Goal: Use online tool/utility: Utilize a website feature to perform a specific function

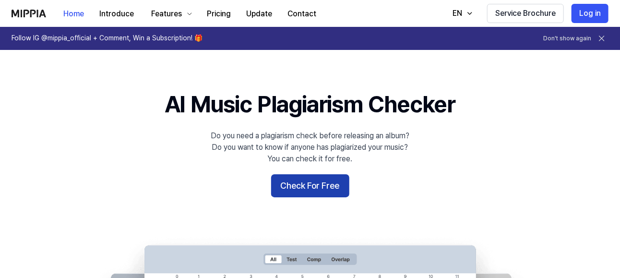
click at [283, 190] on button "Check For Free" at bounding box center [310, 185] width 78 height 23
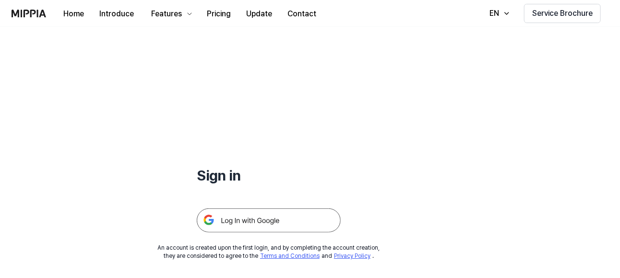
click at [245, 216] on img at bounding box center [269, 220] width 144 height 24
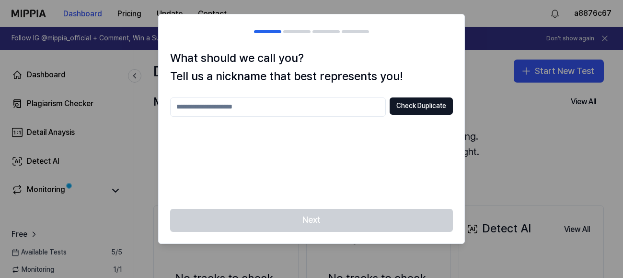
click at [249, 109] on input "text" at bounding box center [278, 106] width 216 height 19
type input "*"
type input "**"
click at [403, 99] on button "Check Duplicate" at bounding box center [421, 105] width 63 height 17
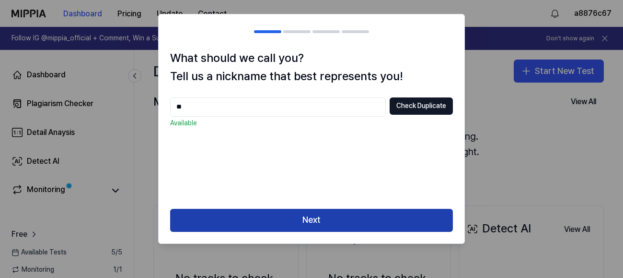
click at [265, 216] on button "Next" at bounding box center [311, 220] width 283 height 23
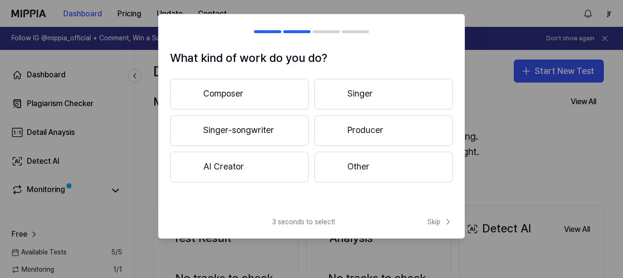
click at [356, 172] on button "Other" at bounding box center [384, 167] width 139 height 31
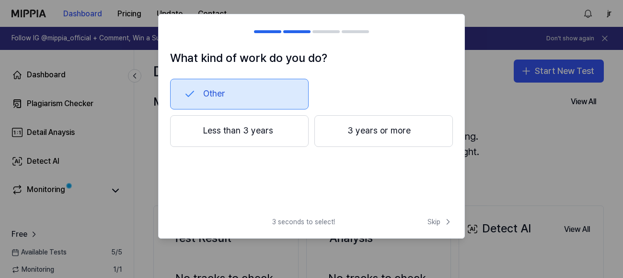
click at [293, 143] on button "Less than 3 years" at bounding box center [239, 131] width 139 height 32
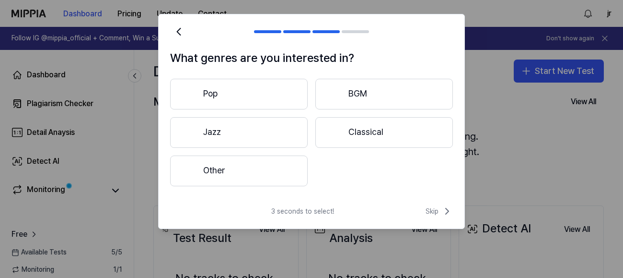
click at [293, 175] on button "Other" at bounding box center [239, 170] width 138 height 31
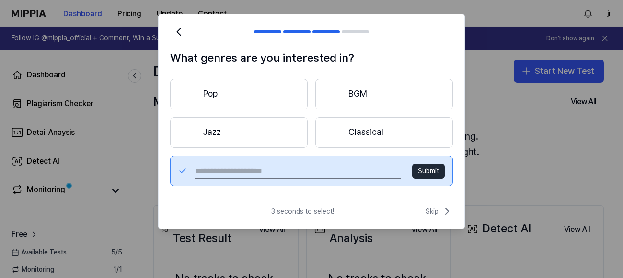
click at [330, 173] on input "text" at bounding box center [298, 170] width 206 height 15
type input "*******"
click at [432, 171] on button "Submit" at bounding box center [428, 171] width 33 height 15
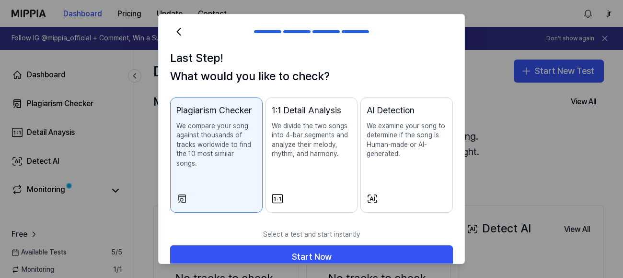
click at [413, 176] on div "AI Detection We examine your song to determine if the song is Human-made or AI-…" at bounding box center [407, 141] width 80 height 74
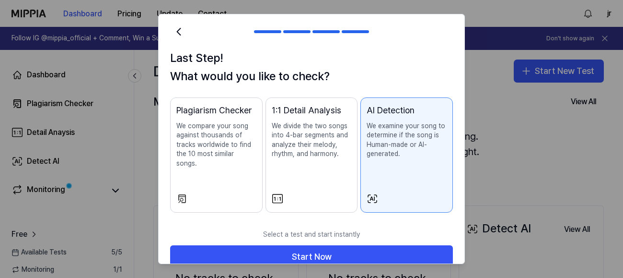
click at [251, 200] on button "Plagiarism Checker We compare your song against thousands of tracks worldwide t…" at bounding box center [216, 155] width 93 height 116
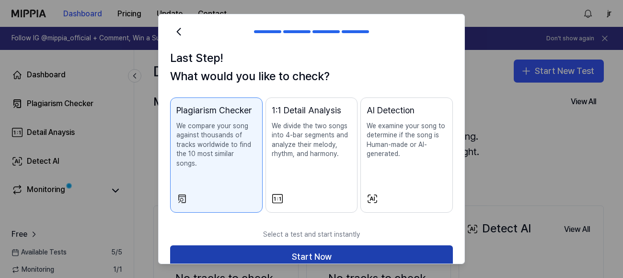
click at [284, 256] on button "Start Now" at bounding box center [311, 256] width 283 height 23
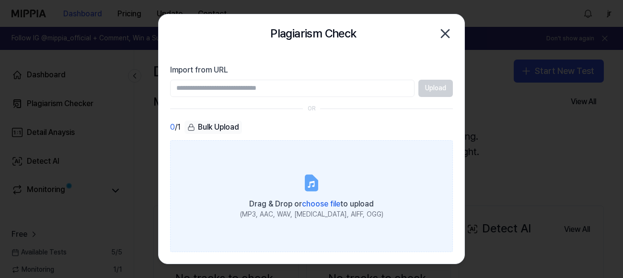
click at [302, 198] on div "Drag & Drop or choose file to upload" at bounding box center [311, 202] width 143 height 13
click at [0, 0] on input "Drag & Drop or choose file to upload (MP3, AAC, WAV, [MEDICAL_DATA], AIFF, OGG)" at bounding box center [0, 0] width 0 height 0
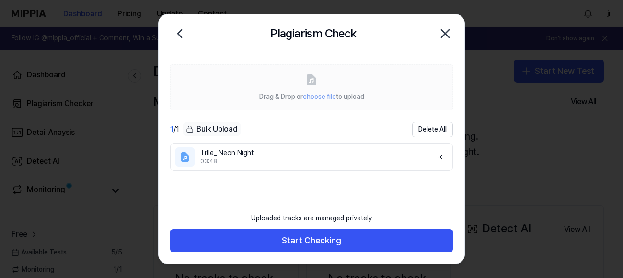
click at [303, 226] on div "Uploaded tracks are managed privately" at bounding box center [312, 218] width 132 height 21
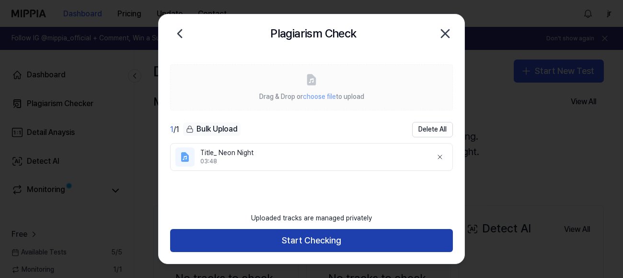
click at [304, 235] on button "Start Checking" at bounding box center [311, 240] width 283 height 23
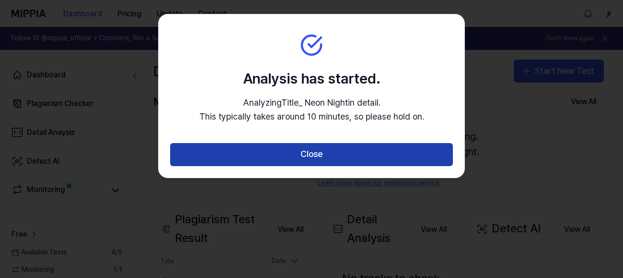
click at [346, 151] on button "Close" at bounding box center [311, 154] width 283 height 23
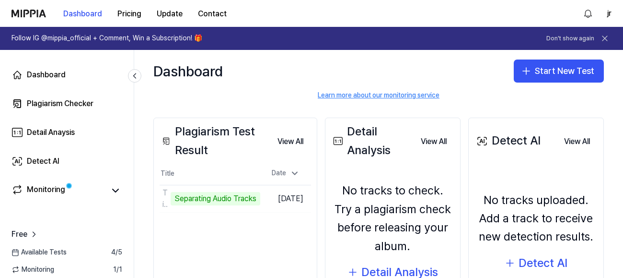
scroll to position [90, 0]
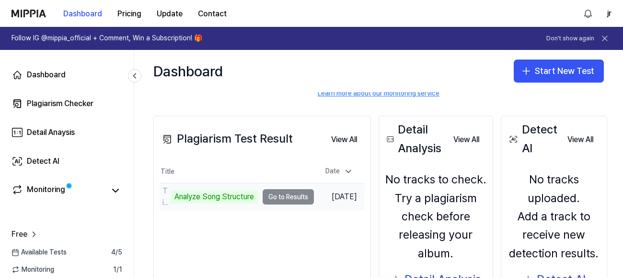
click at [284, 196] on td "Title_ Neon Night Analyze Song Structure Go to Results" at bounding box center [237, 196] width 154 height 27
